Goal: Information Seeking & Learning: Learn about a topic

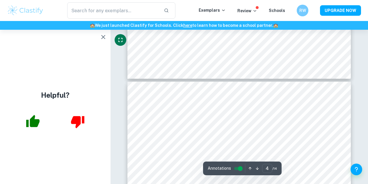
scroll to position [1197, 0]
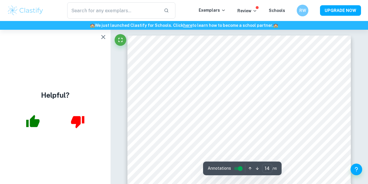
scroll to position [4277, 0]
